Goal: Task Accomplishment & Management: Manage account settings

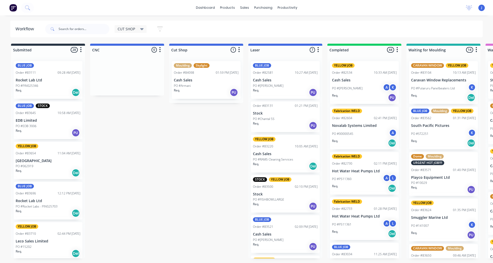
click at [282, 84] on div "PO #[PERSON_NAME]" at bounding box center [285, 85] width 65 height 5
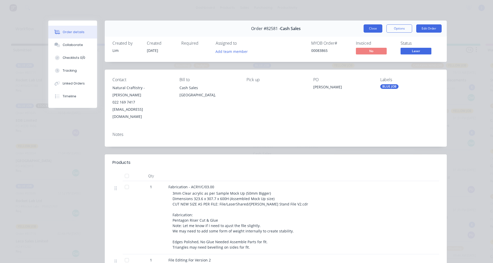
click at [369, 30] on button "Close" at bounding box center [373, 28] width 19 height 8
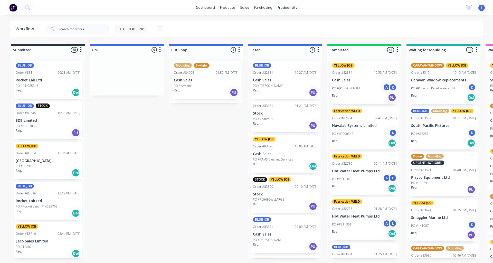
scroll to position [26, 0]
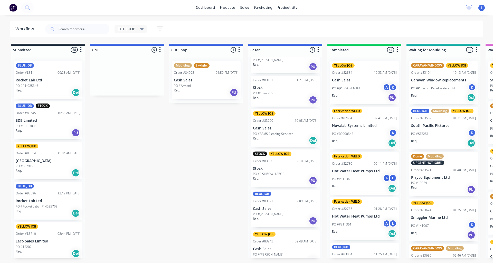
click at [286, 133] on p "PO #RAMS Cleaning Services" at bounding box center [273, 133] width 40 height 5
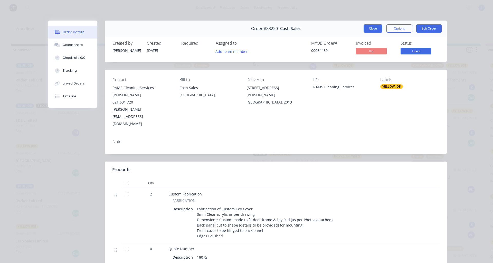
click at [371, 27] on button "Close" at bounding box center [373, 28] width 19 height 8
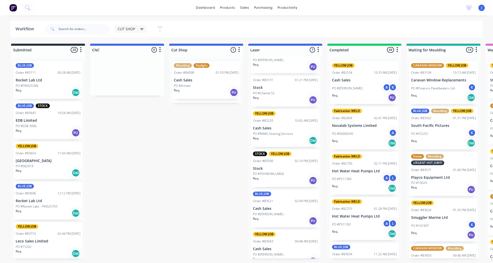
scroll to position [51, 0]
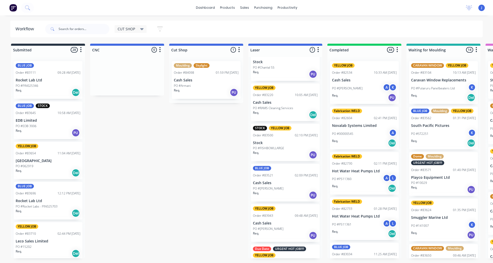
click at [284, 148] on p "PO #FISHBOWLLARGE" at bounding box center [268, 148] width 31 height 5
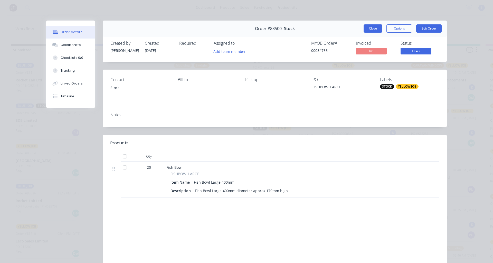
click at [372, 27] on button "Close" at bounding box center [373, 28] width 19 height 8
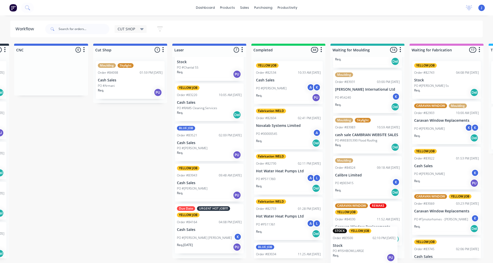
scroll to position [466, 0]
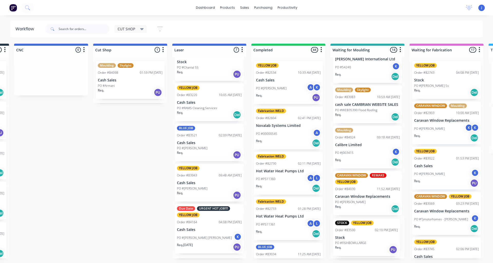
drag, startPoint x: 280, startPoint y: 144, endPoint x: 363, endPoint y: 240, distance: 126.8
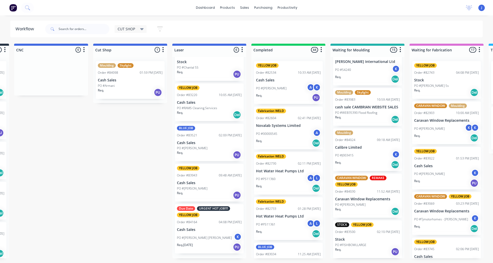
scroll to position [47, 0]
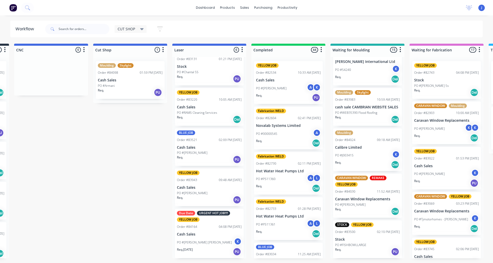
click at [211, 243] on div "PO #Jackson Baker K" at bounding box center [209, 243] width 65 height 10
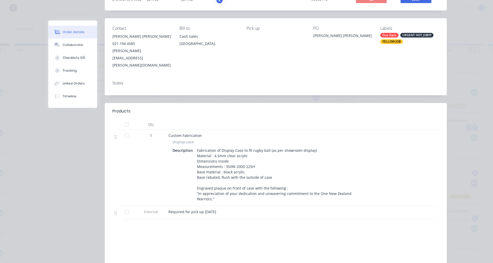
scroll to position [0, 0]
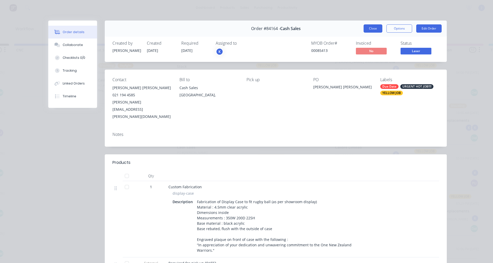
click at [367, 29] on button "Close" at bounding box center [373, 28] width 19 height 8
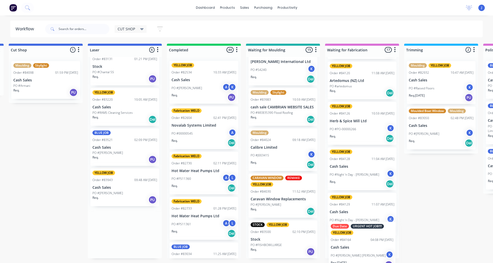
scroll to position [605, 0]
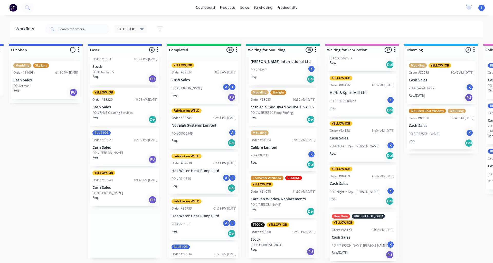
drag, startPoint x: 208, startPoint y: 234, endPoint x: 365, endPoint y: 236, distance: 156.4
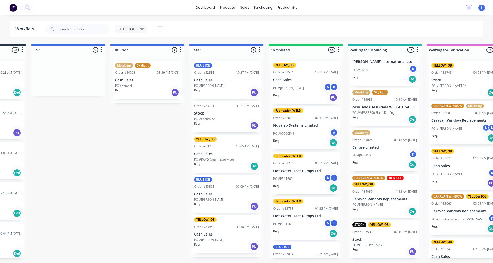
scroll to position [0, 0]
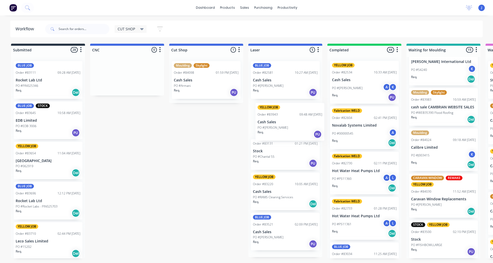
drag, startPoint x: 287, startPoint y: 240, endPoint x: 291, endPoint y: 125, distance: 115.6
click at [291, 125] on div "BLUE JOB Order #82581 10:27 AM 09/06/25 Cash Sales PO #Janet Req. PU Order #831…" at bounding box center [285, 157] width 74 height 200
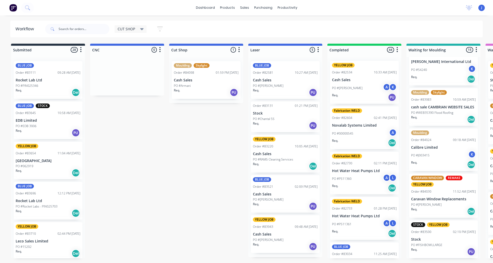
click at [282, 207] on div "Req. PU" at bounding box center [285, 206] width 65 height 9
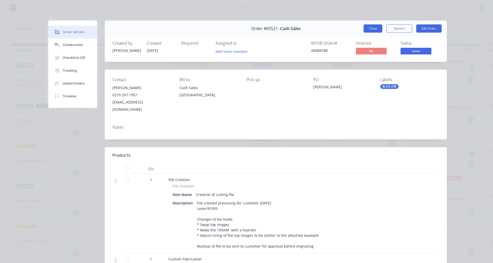
click at [365, 28] on button "Close" at bounding box center [373, 28] width 19 height 8
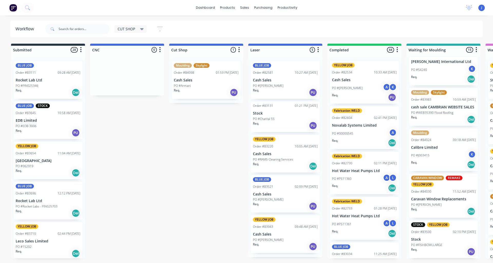
drag, startPoint x: 178, startPoint y: 147, endPoint x: 183, endPoint y: 142, distance: 6.7
